Goal: Information Seeking & Learning: Learn about a topic

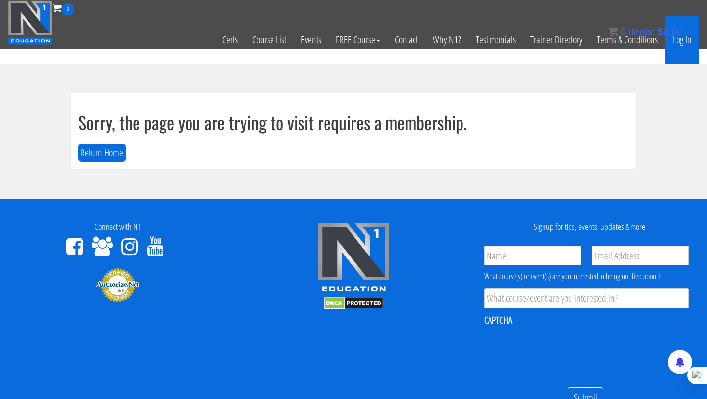
click at [680, 42] on link "Log In" at bounding box center [682, 40] width 34 height 48
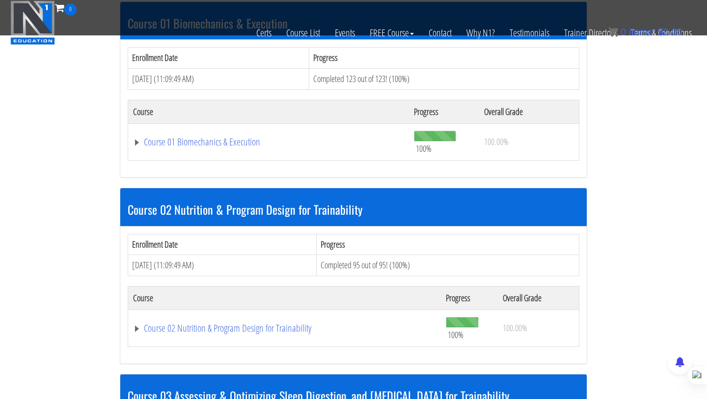
scroll to position [317, 0]
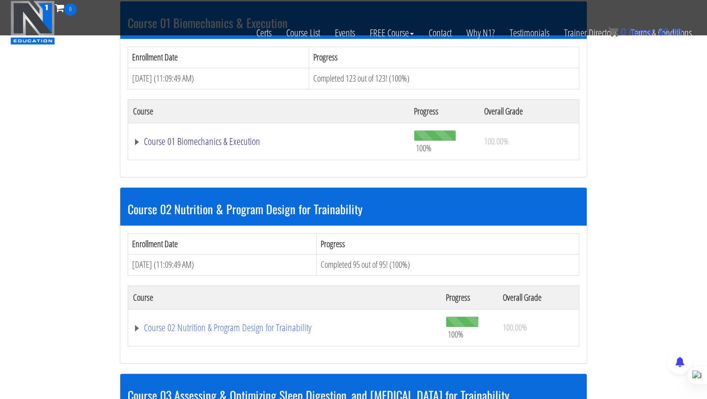
click at [217, 137] on link "Course 01 Biomechanics & Execution" at bounding box center [268, 142] width 271 height 10
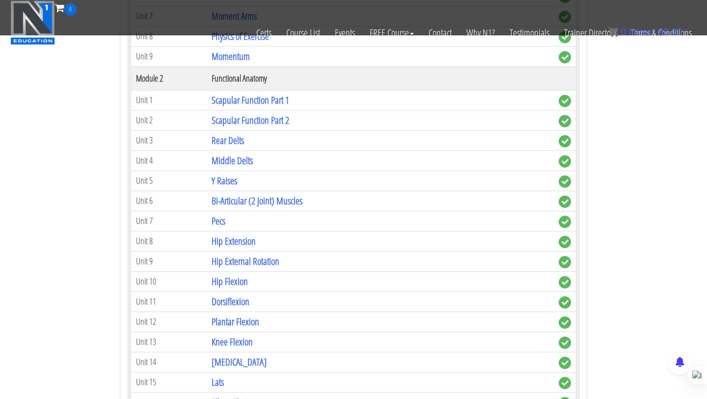
scroll to position [675, 0]
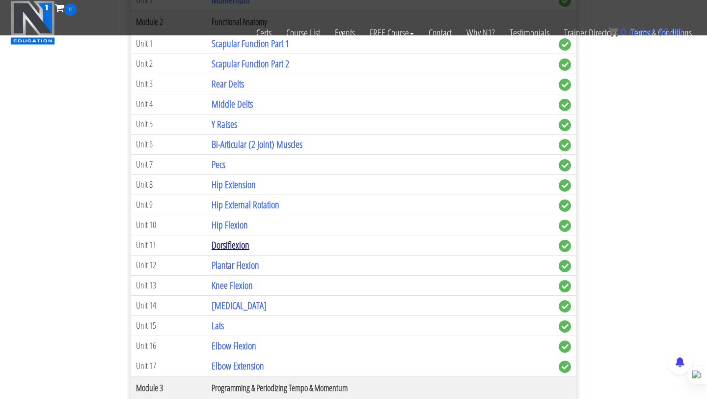
click at [232, 244] on link "Dorsiflexion" at bounding box center [231, 244] width 38 height 13
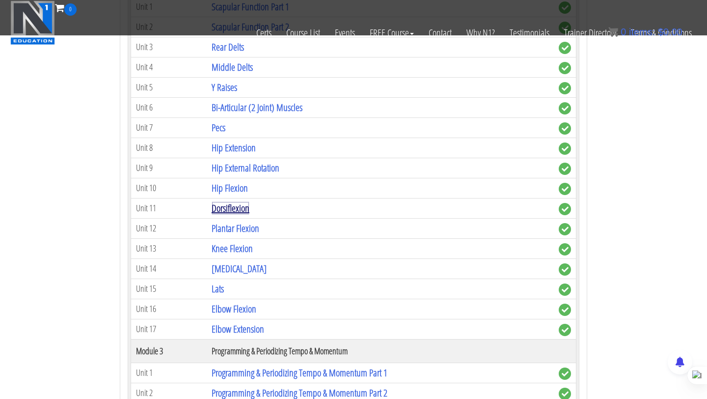
scroll to position [726, 0]
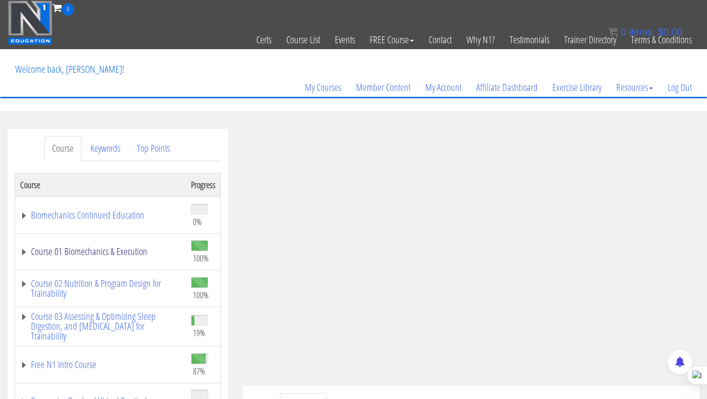
click at [91, 254] on link "Course 01 Biomechanics & Execution" at bounding box center [100, 251] width 161 height 10
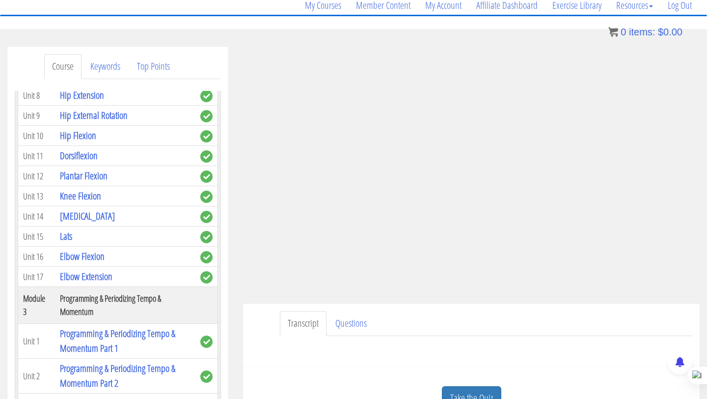
scroll to position [498, 0]
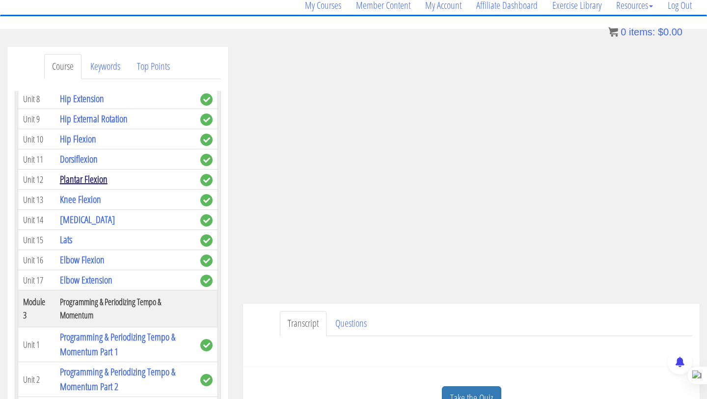
click at [88, 172] on link "Plantar Flexion" at bounding box center [84, 178] width 48 height 13
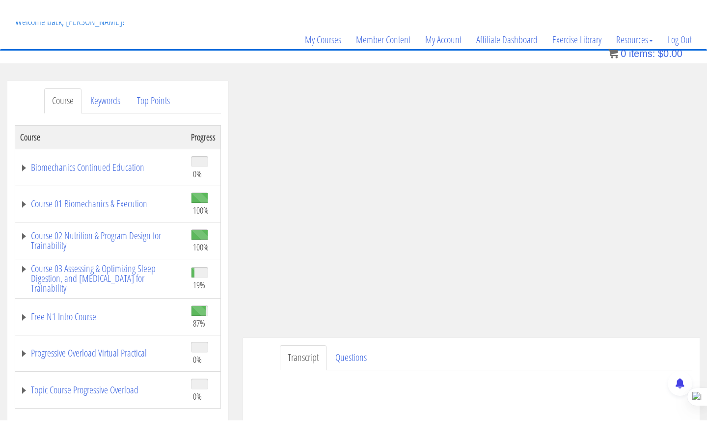
scroll to position [69, 0]
